Goal: Find specific page/section: Find specific page/section

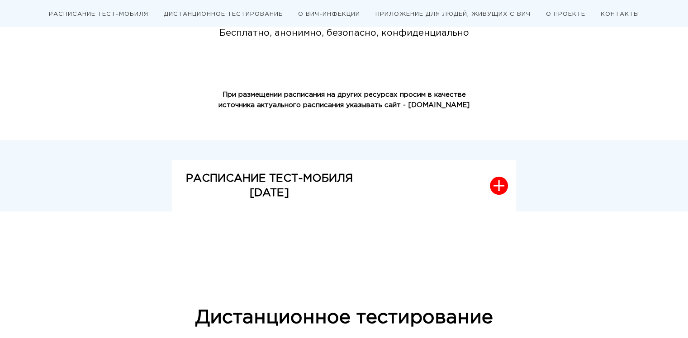
scroll to position [113, 0]
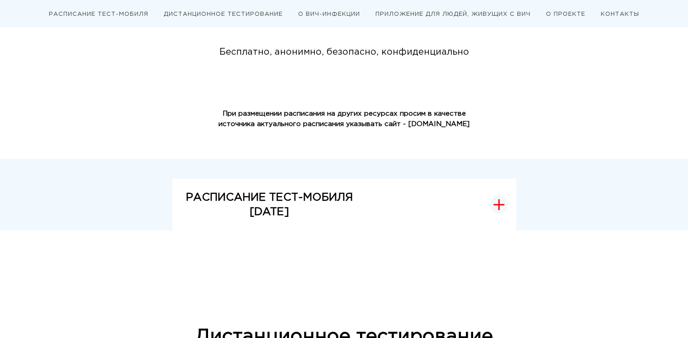
click at [494, 205] on icon "button" at bounding box center [499, 205] width 10 height 0
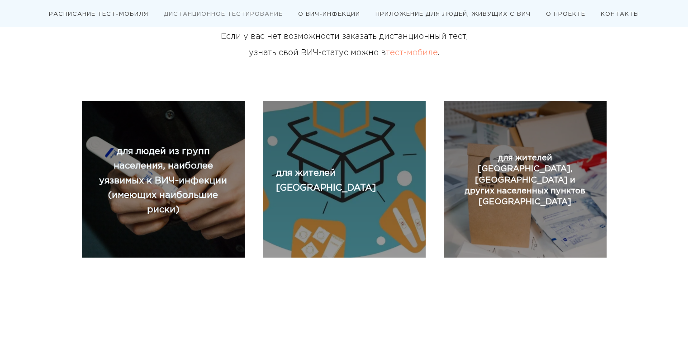
scroll to position [941, 0]
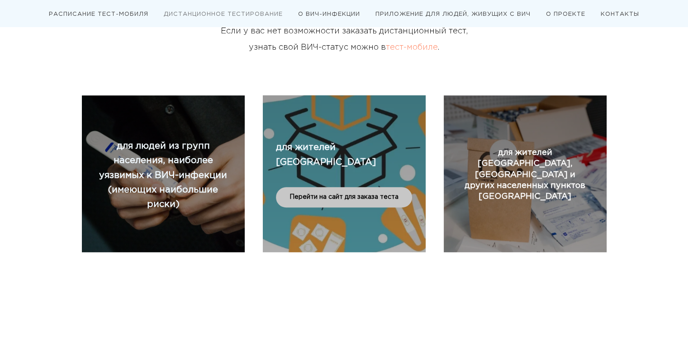
click at [373, 202] on span "Перейти на сайт для заказа теста" at bounding box center [343, 197] width 109 height 9
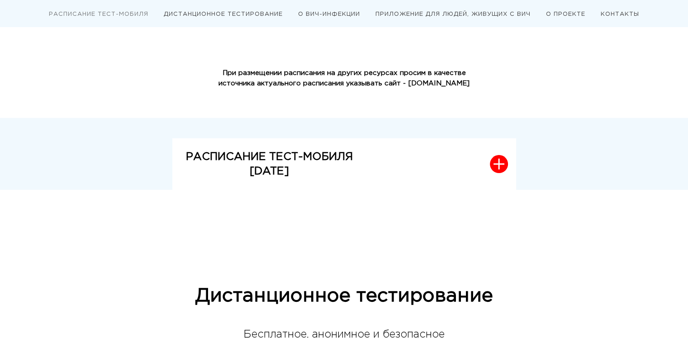
scroll to position [154, 0]
click at [494, 167] on icon "button" at bounding box center [499, 164] width 11 height 11
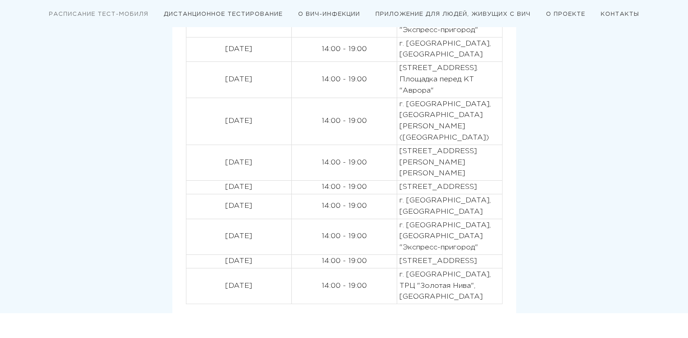
scroll to position [465, 0]
click at [141, 189] on div "РАСПИСАНИЕ ТЕСТ-МОБИЛЯ [DATE] [DATE] 14:00 - 19:00 [STREET_ADDRESS][PERSON_NAME…" at bounding box center [299, 71] width 434 height 486
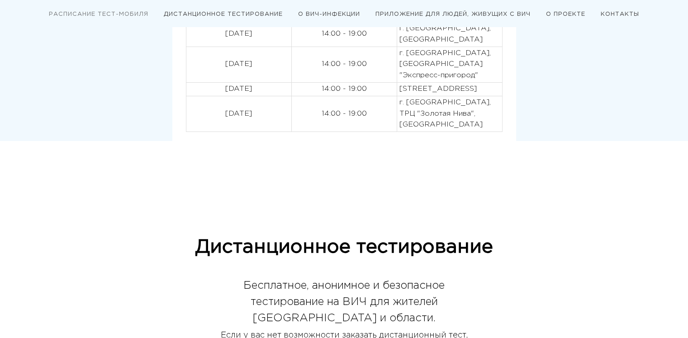
scroll to position [785, 0]
